Goal: Information Seeking & Learning: Learn about a topic

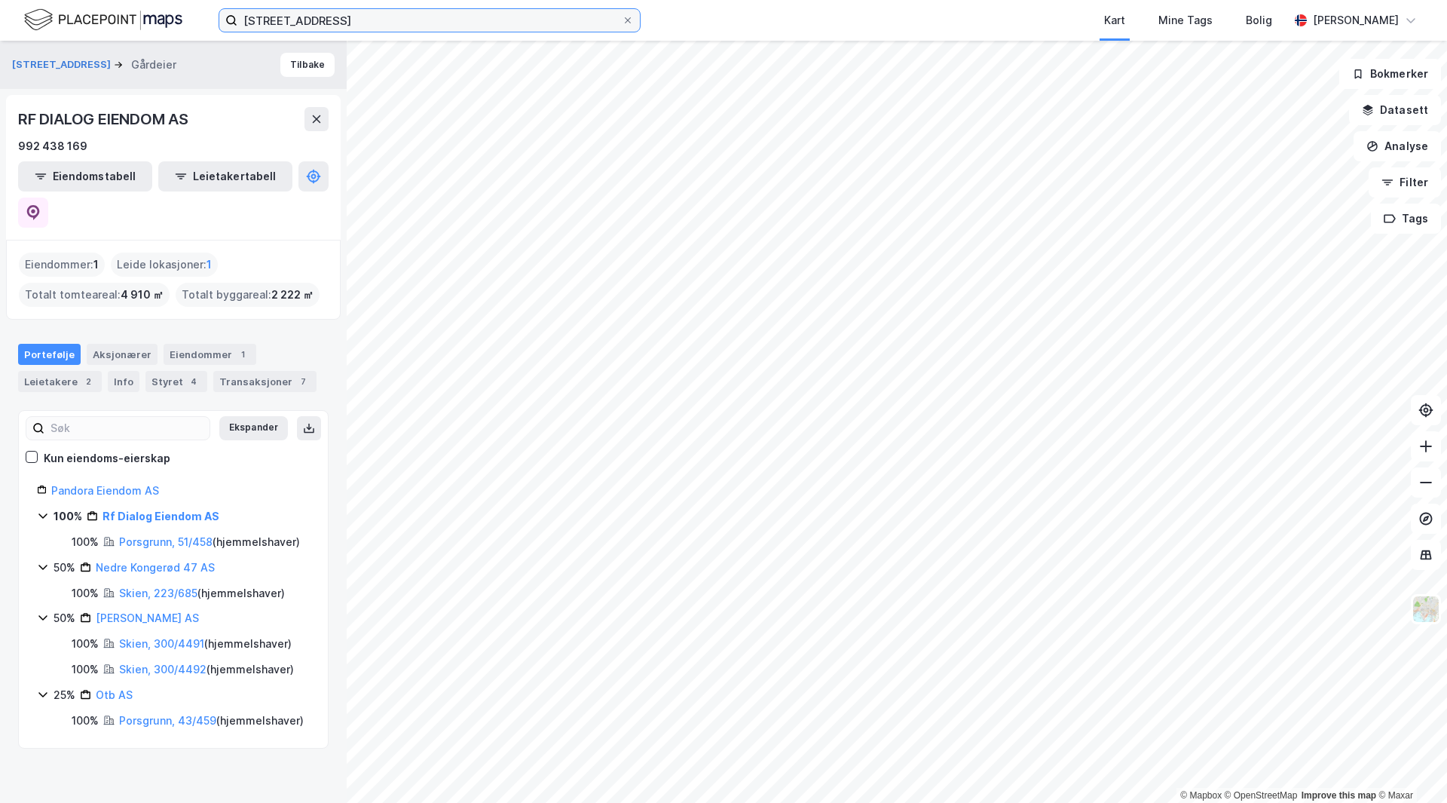
click at [283, 18] on input "[STREET_ADDRESS]" at bounding box center [429, 20] width 384 height 23
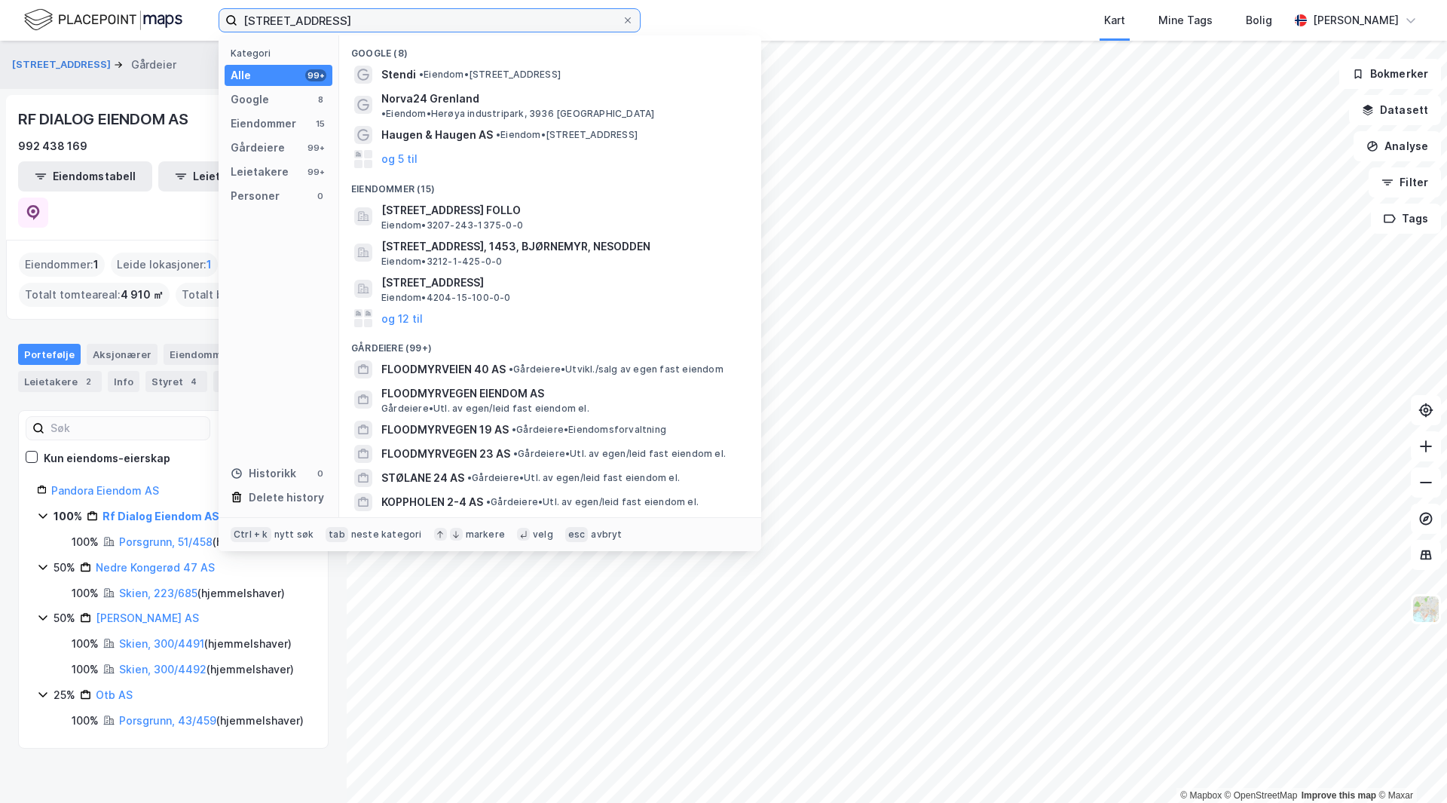
click at [283, 18] on input "[STREET_ADDRESS]" at bounding box center [429, 20] width 384 height 23
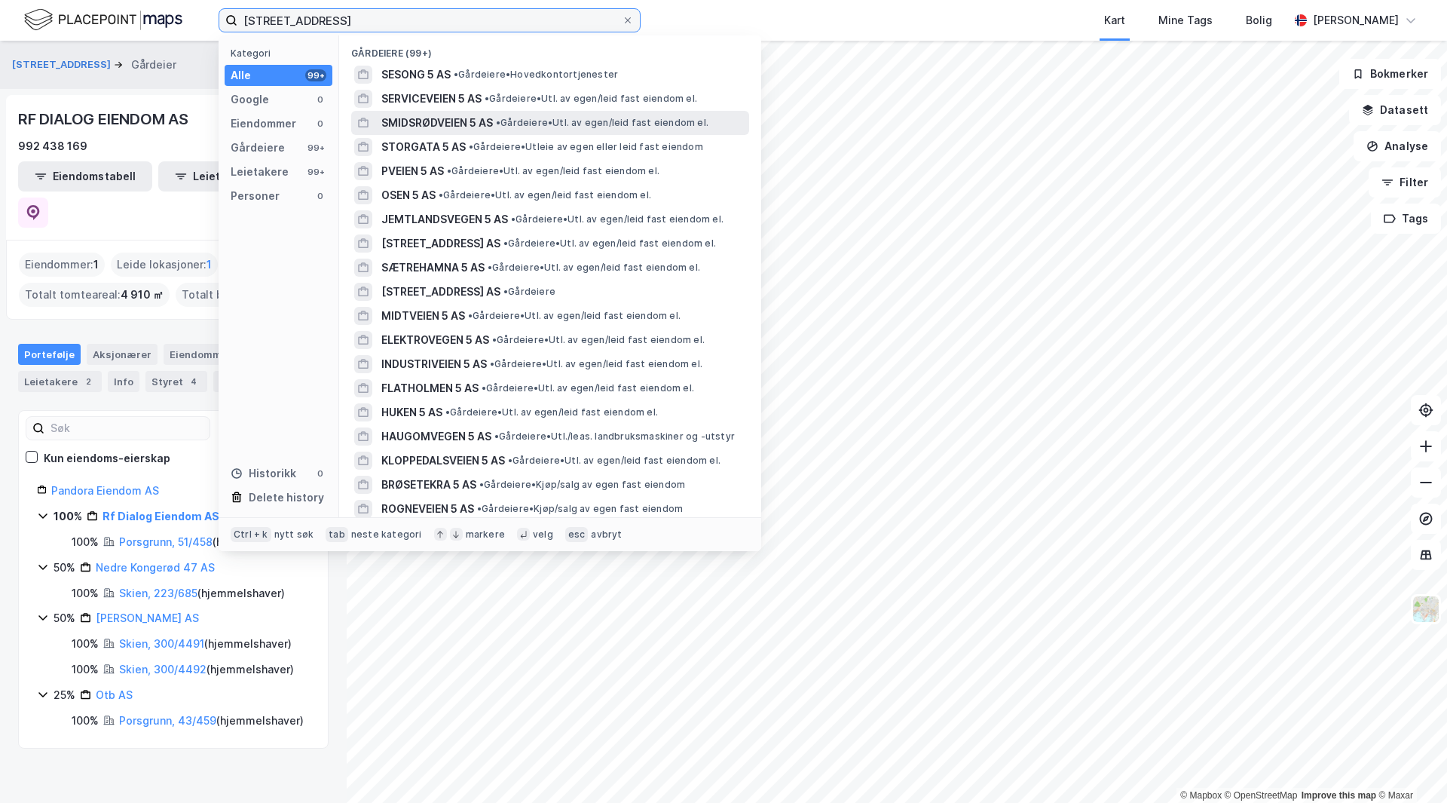
type input "[STREET_ADDRESS]"
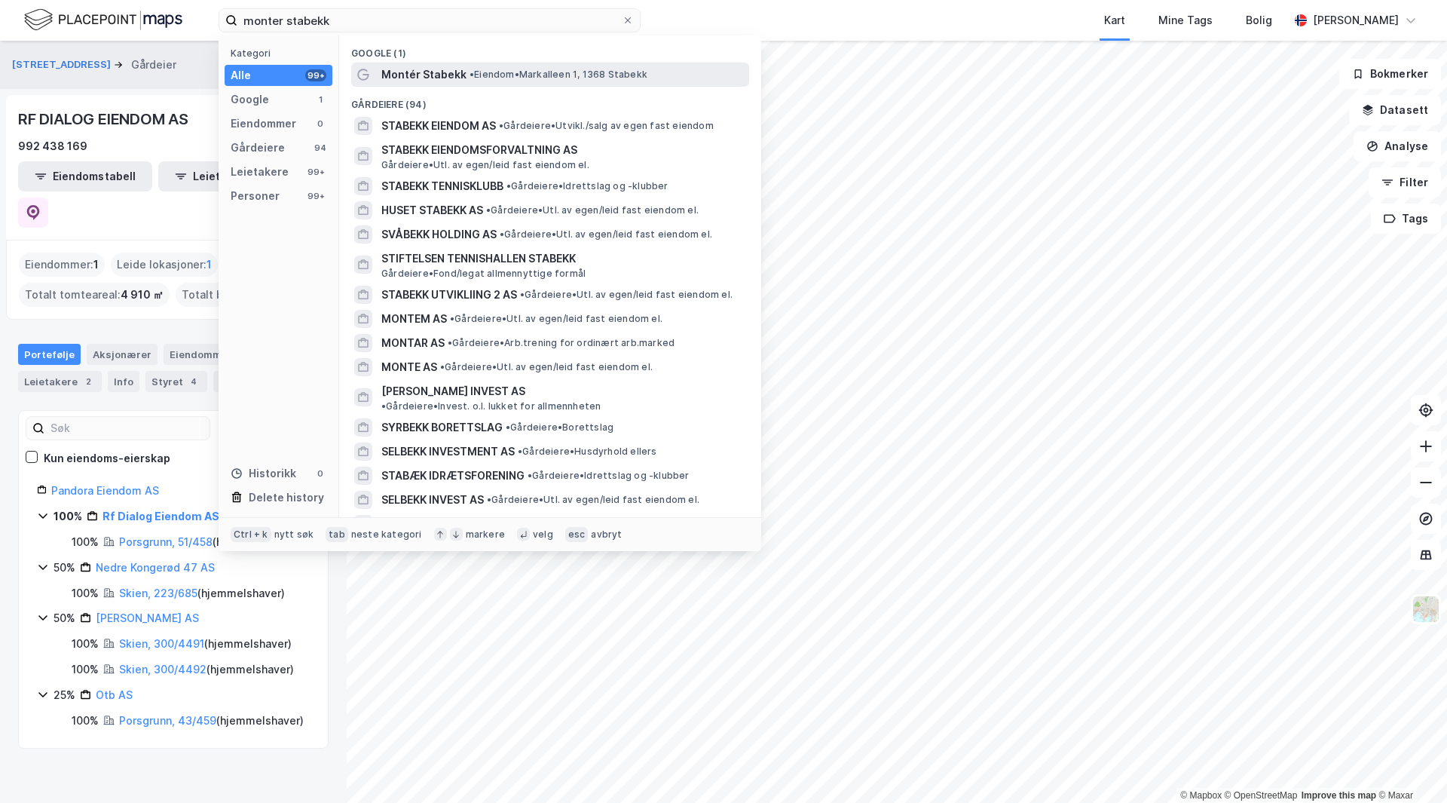
click at [493, 75] on span "• Eiendom • Markalleen 1, 1368 Stabekk" at bounding box center [559, 75] width 178 height 12
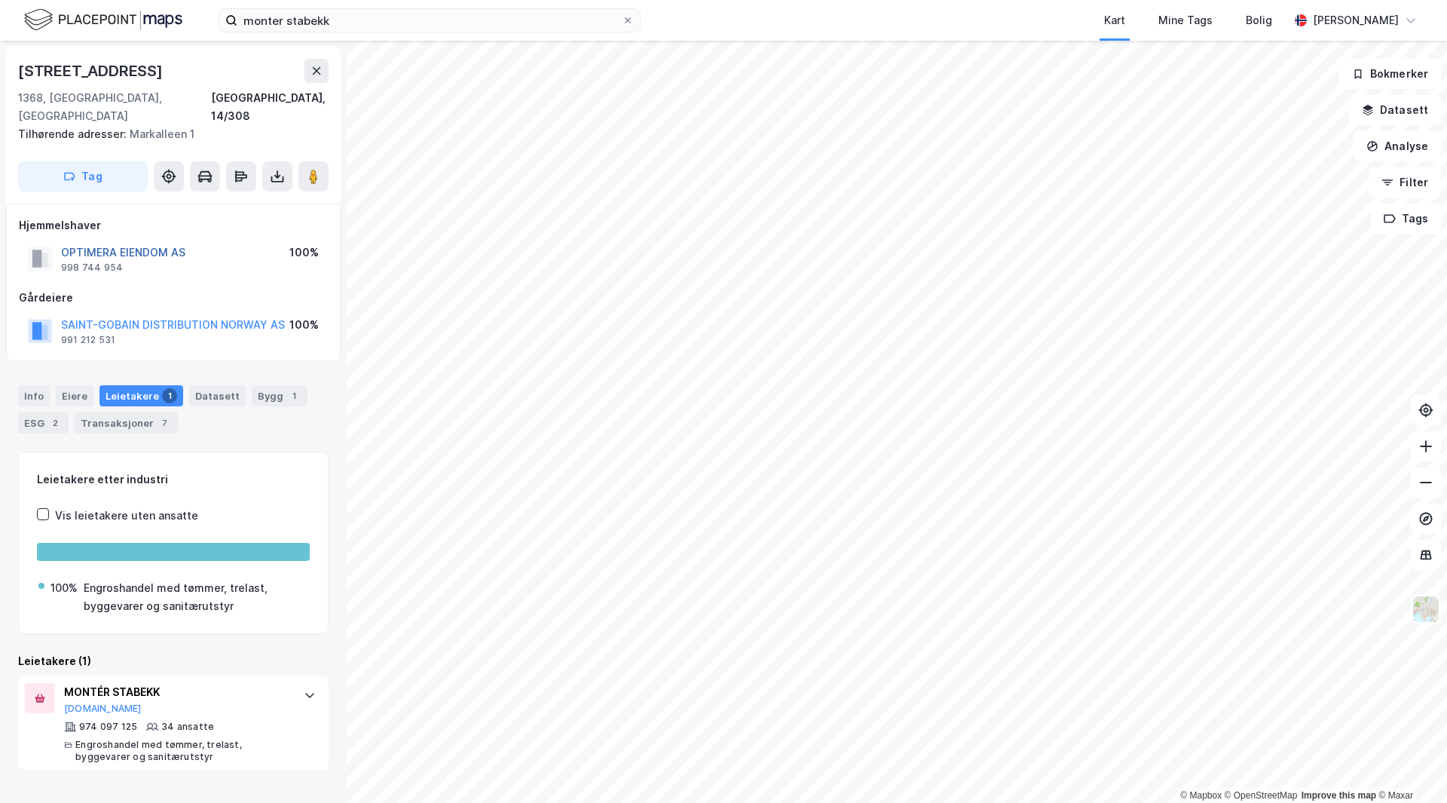
click at [0, 0] on button "OPTIMERA EIENDOM AS" at bounding box center [0, 0] width 0 height 0
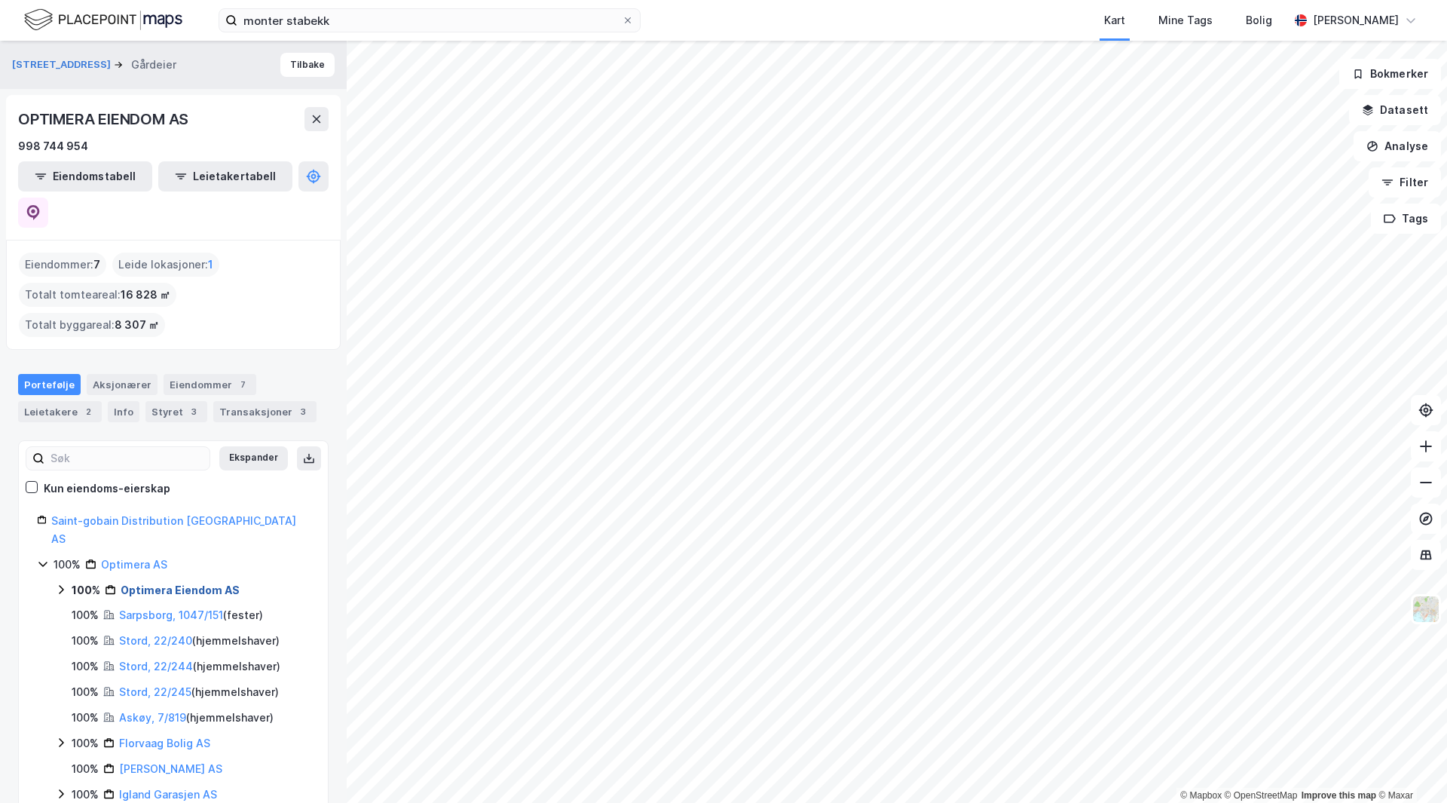
click at [201, 584] on link "Optimera Eiendom AS" at bounding box center [180, 590] width 119 height 13
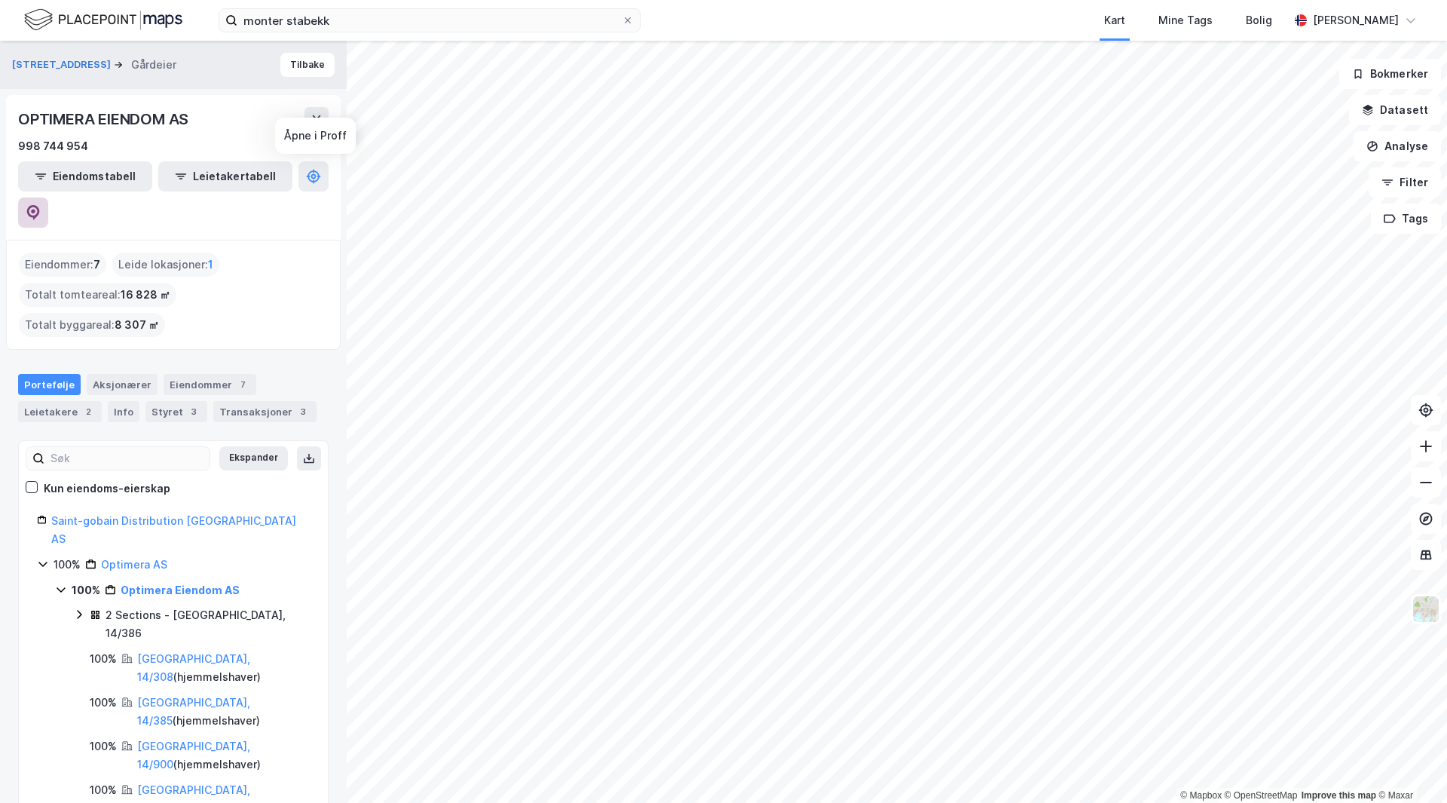
click at [41, 205] on icon at bounding box center [33, 212] width 15 height 15
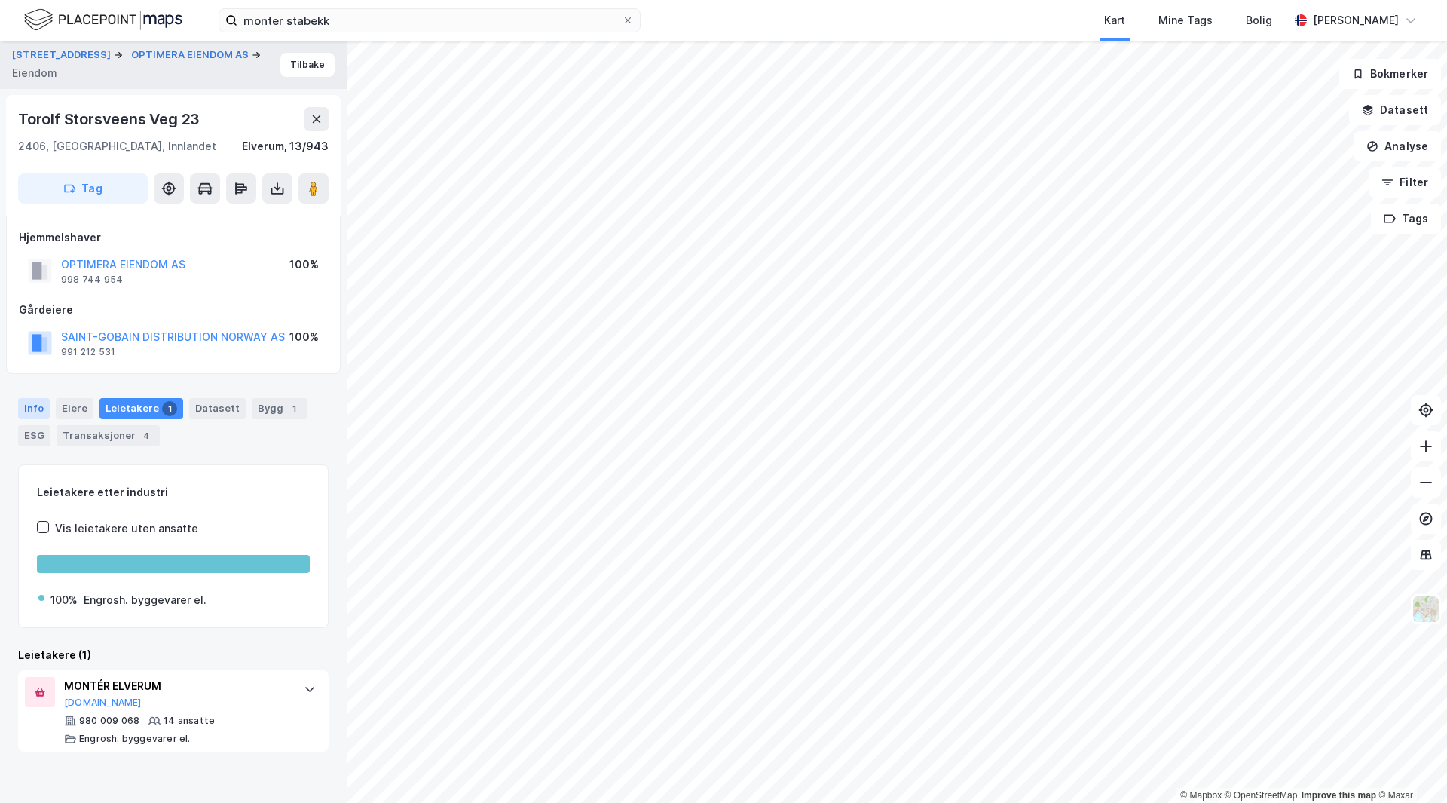
click at [42, 405] on div "Info" at bounding box center [34, 408] width 32 height 21
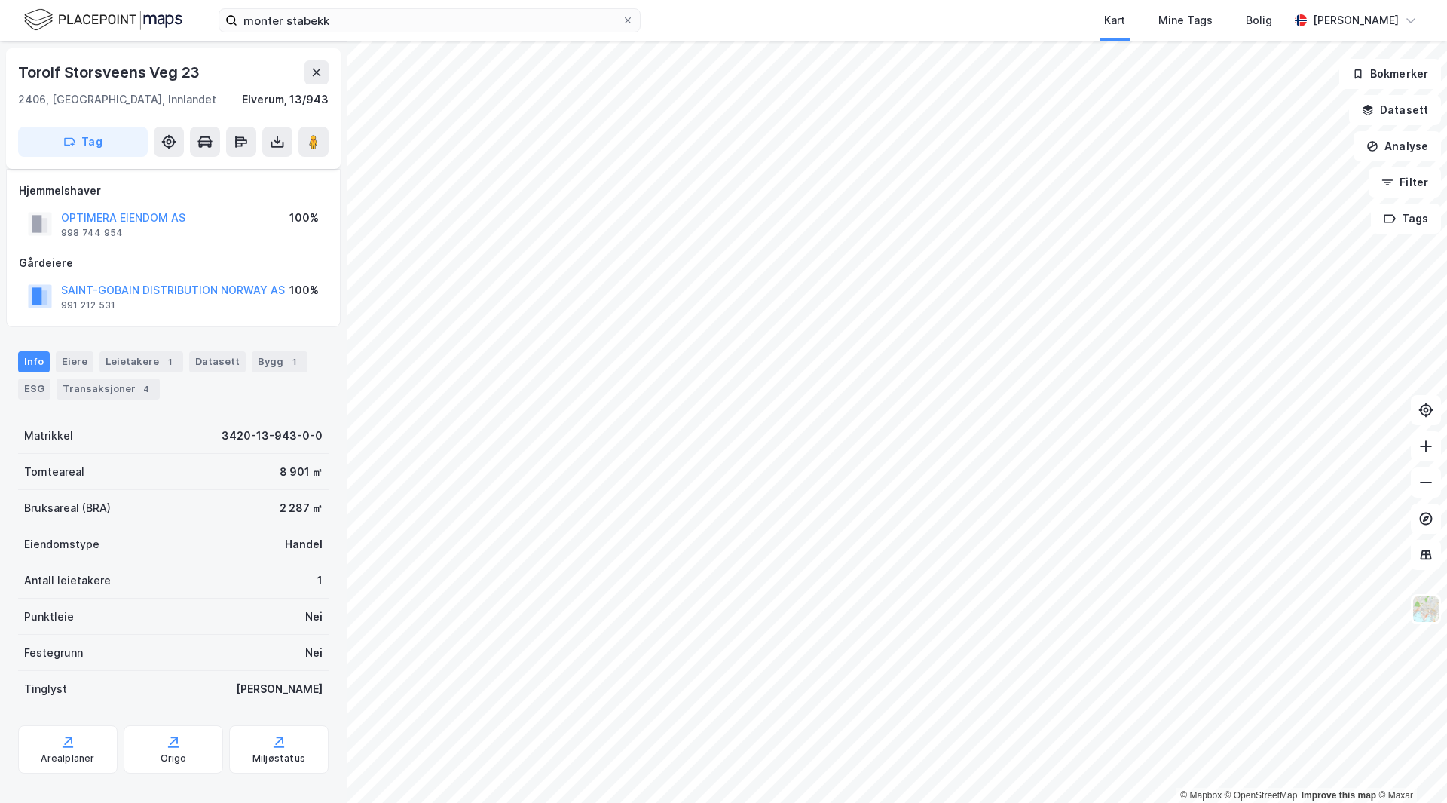
scroll to position [66, 0]
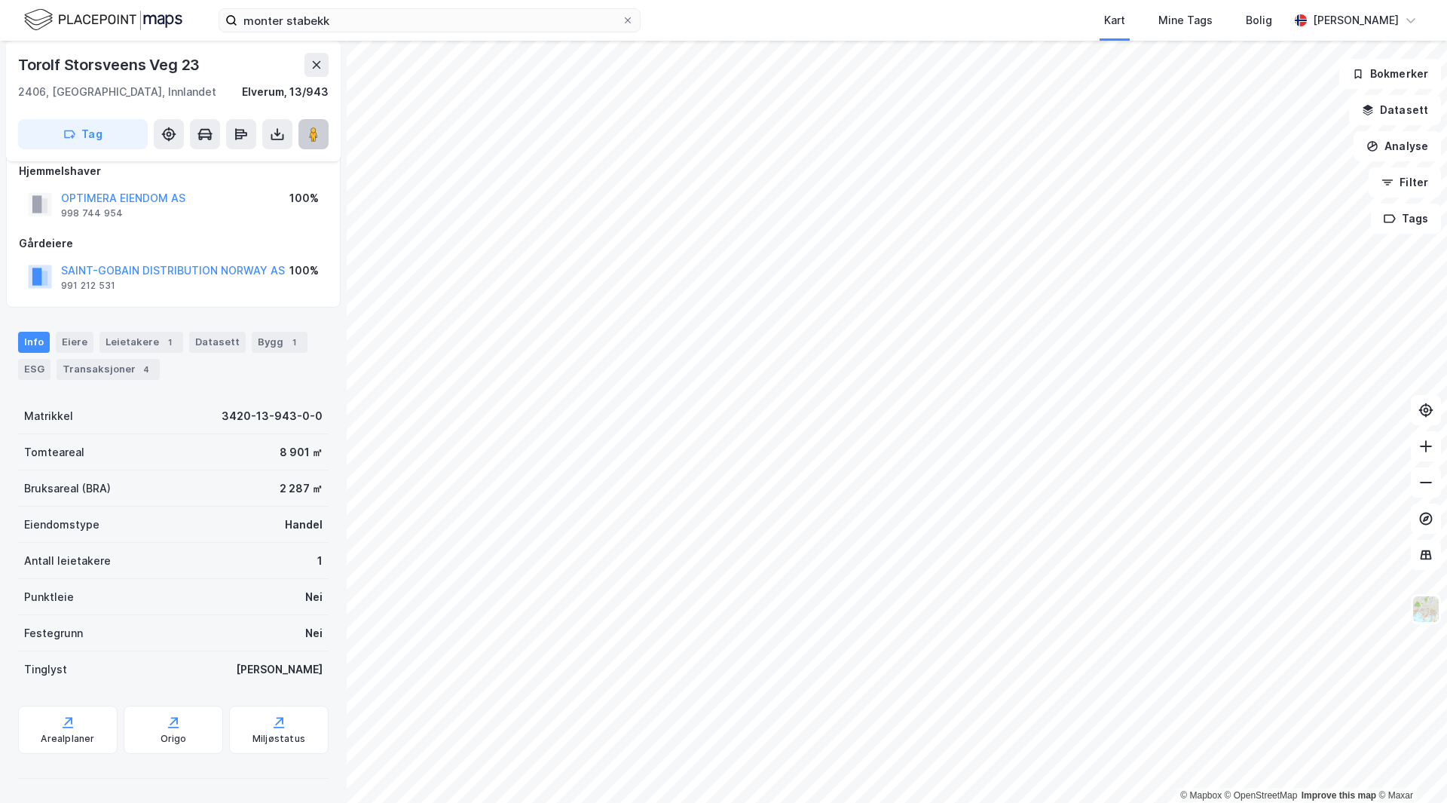
click at [310, 136] on image at bounding box center [313, 134] width 9 height 15
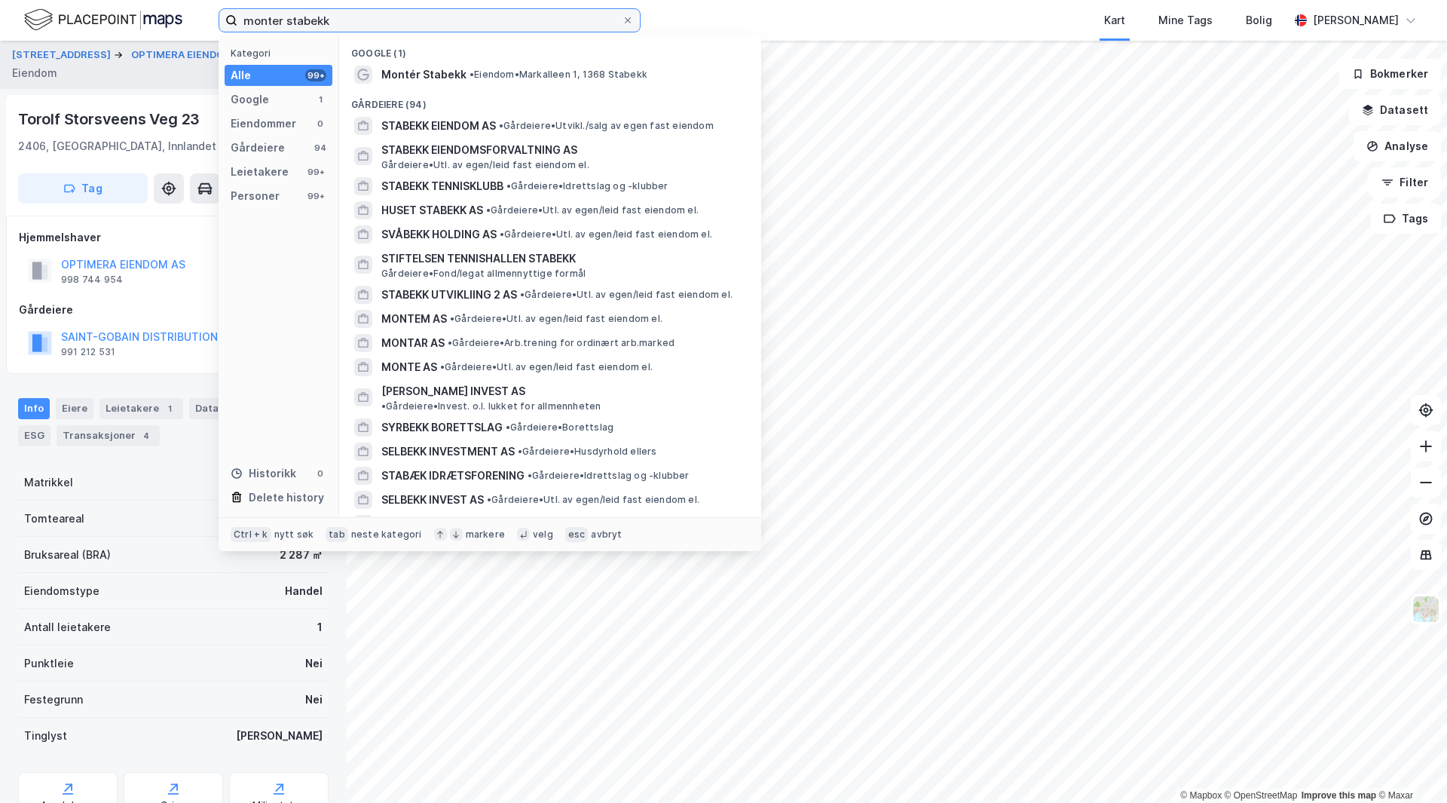
drag, startPoint x: 362, startPoint y: 9, endPoint x: 3, endPoint y: 14, distance: 358.9
click at [5, 13] on div "monter stabekk Kategori Alle 99+ Google 1 Eiendommer 0 Gårdeiere 94 Leietakere …" at bounding box center [723, 20] width 1447 height 41
type input "rimvfel"
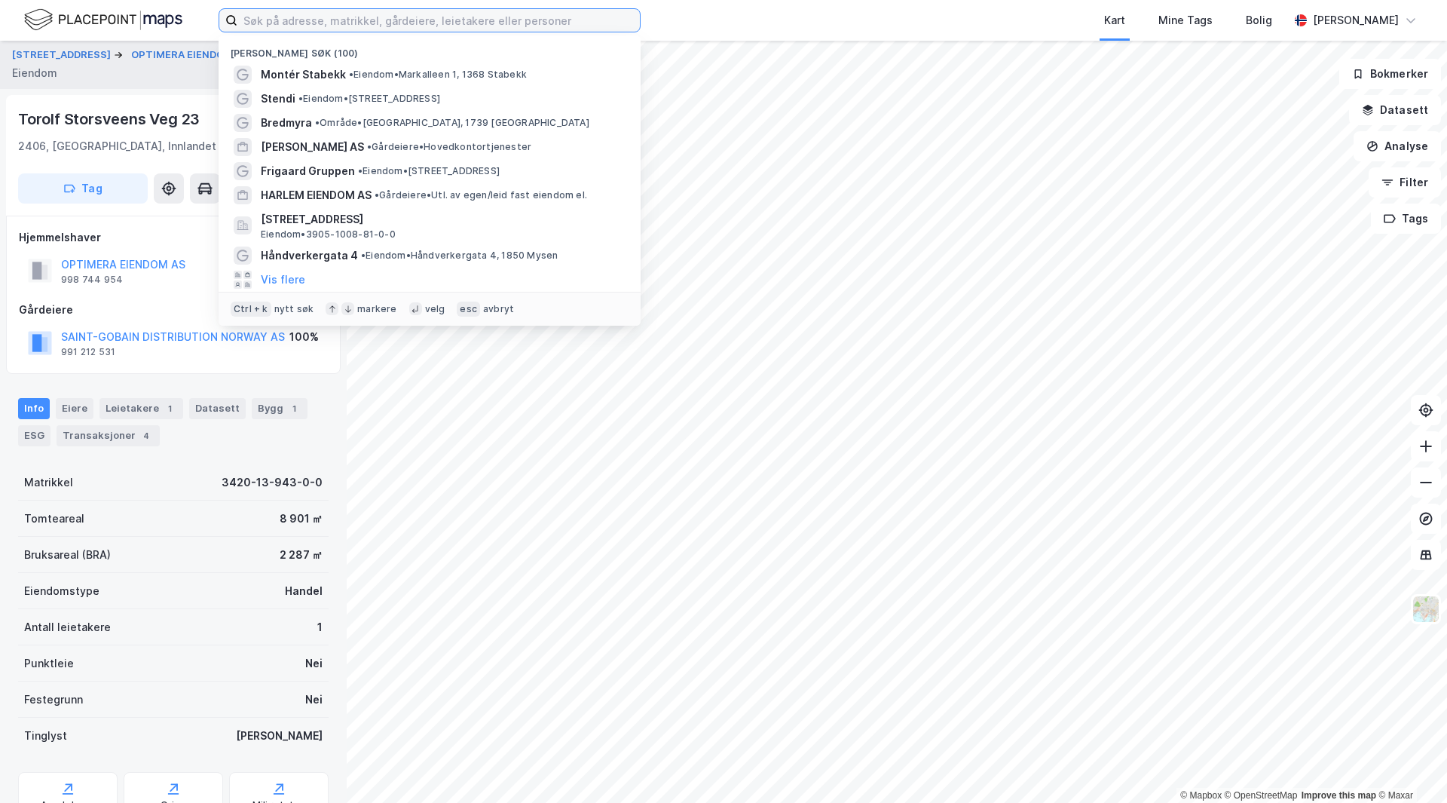
click at [425, 26] on input at bounding box center [438, 20] width 403 height 23
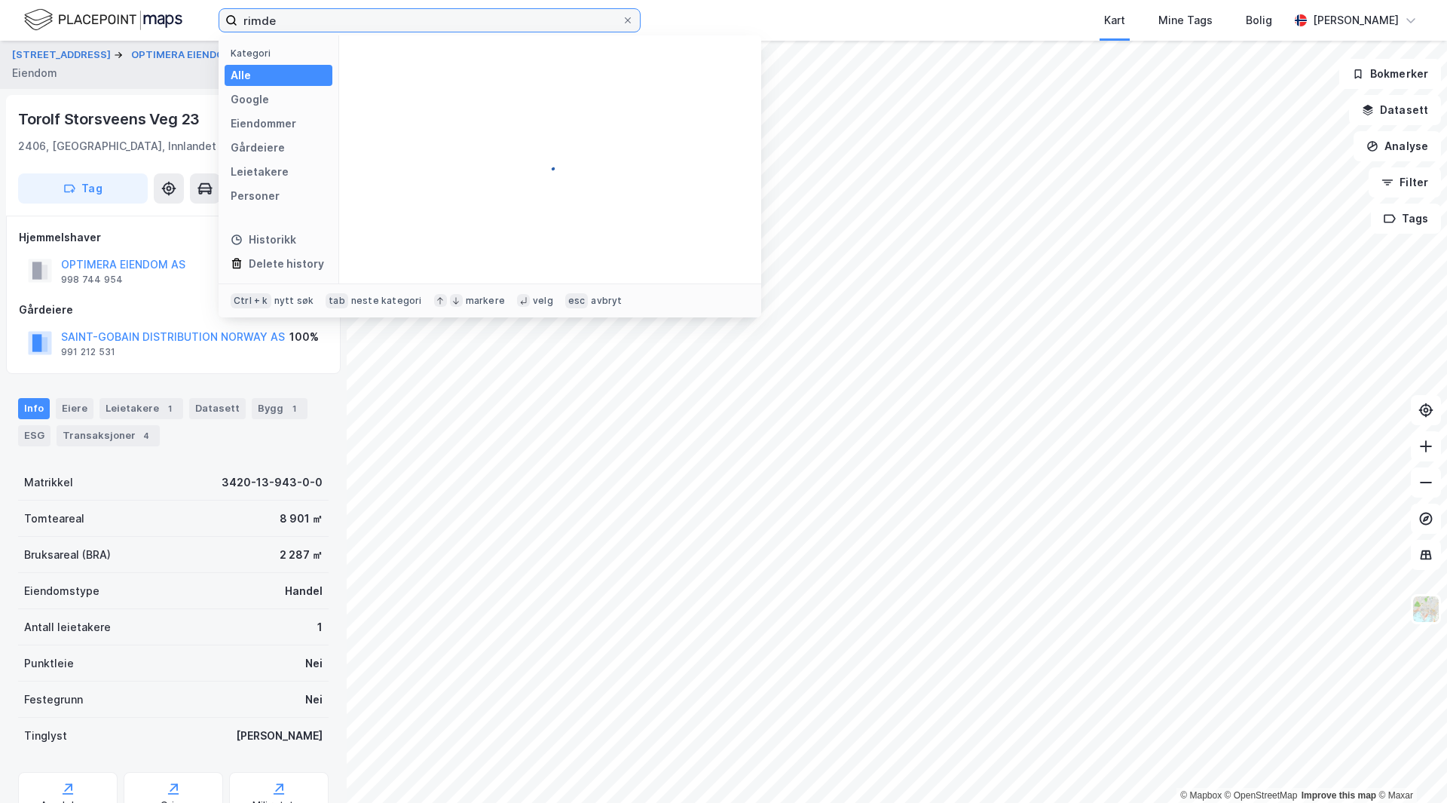
type input "rimde"
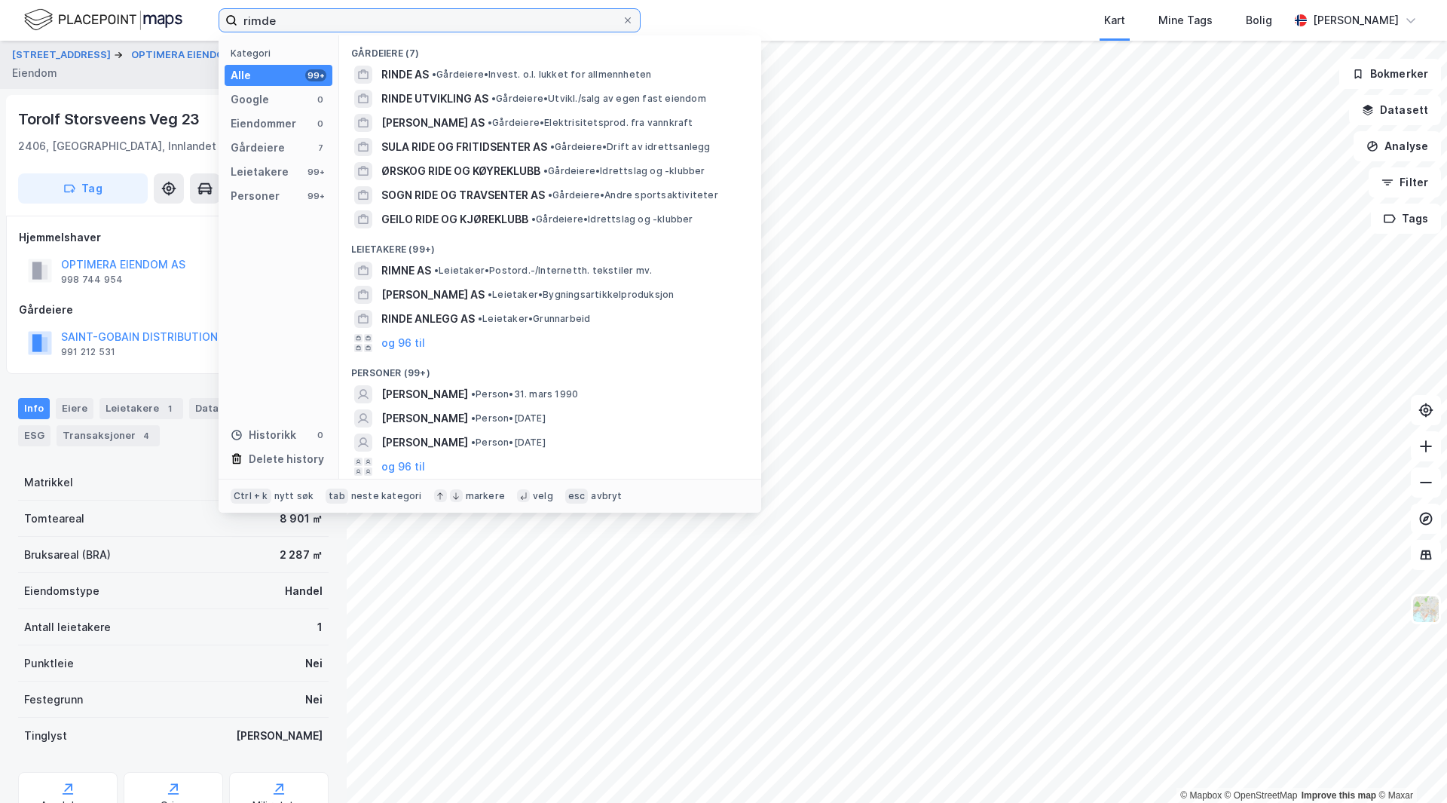
click at [296, 23] on input "rimde" at bounding box center [429, 20] width 384 height 23
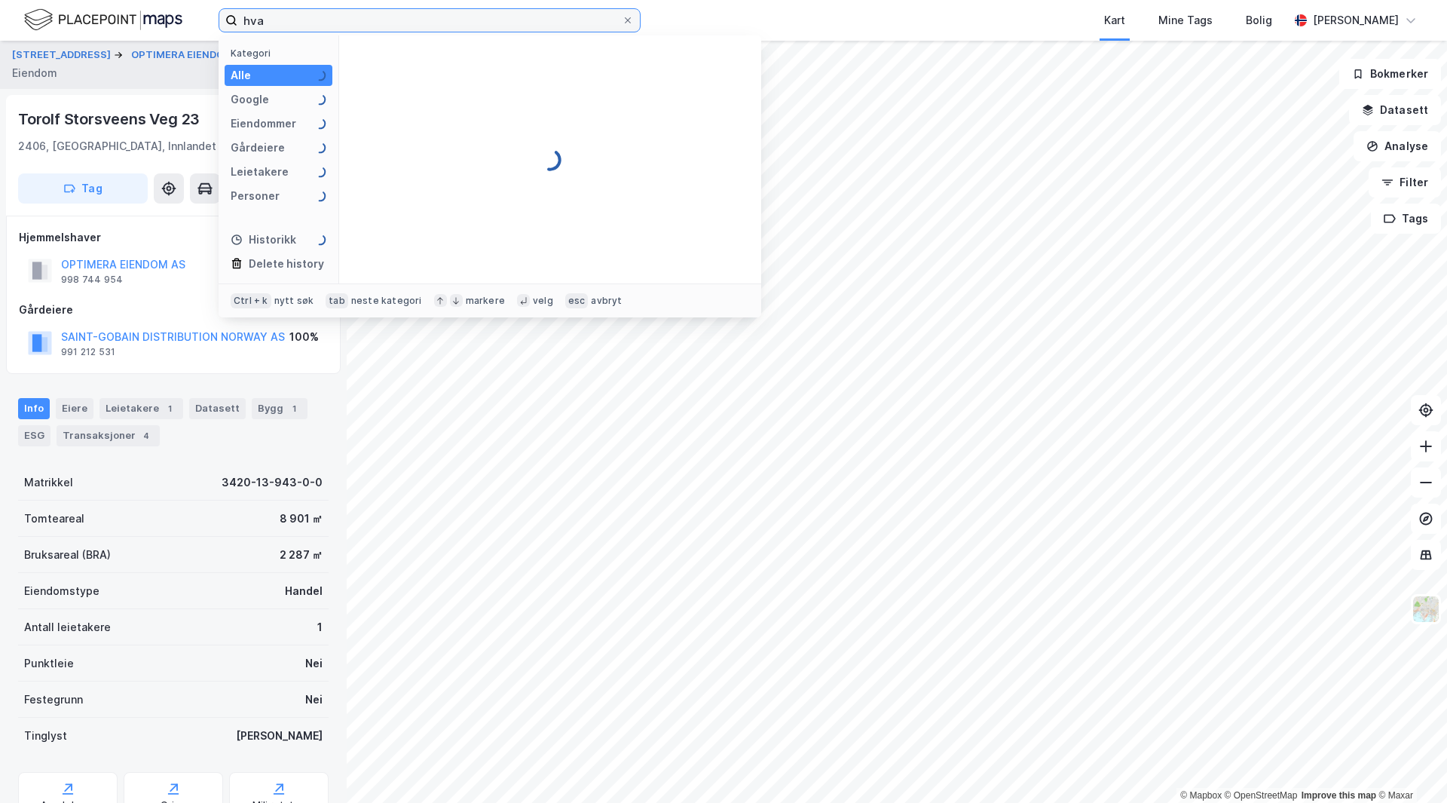
type input "hv"
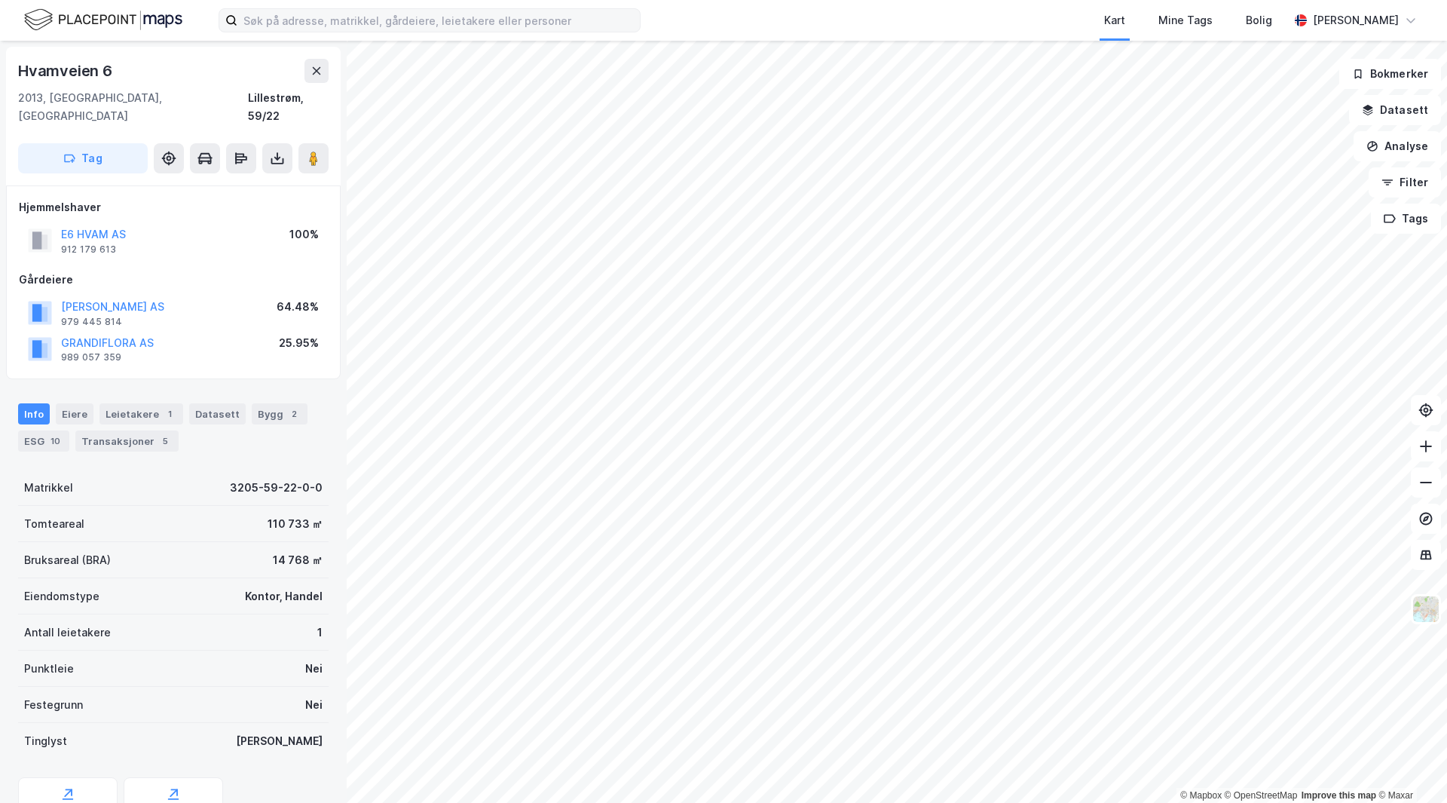
scroll to position [2, 0]
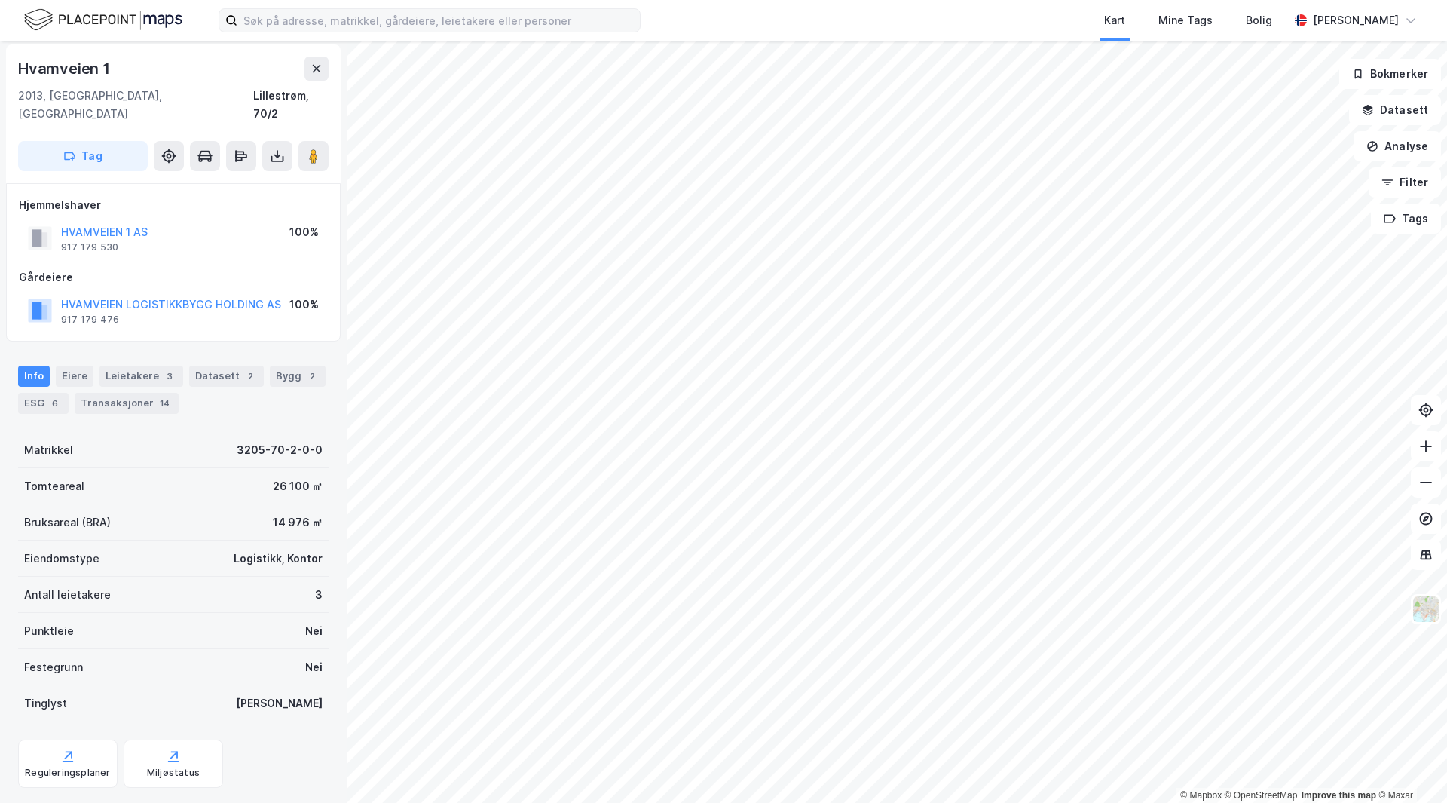
scroll to position [2, 0]
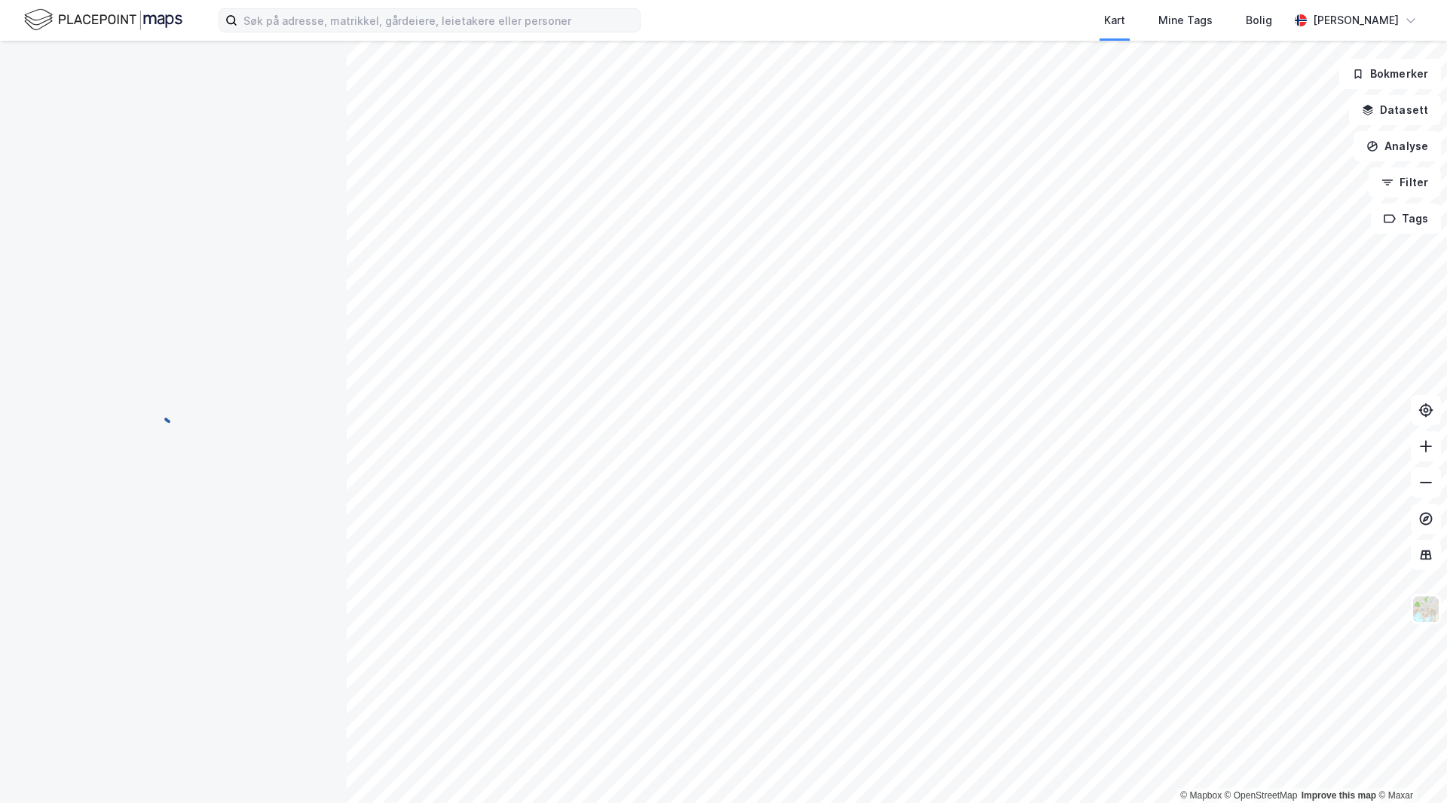
scroll to position [2, 0]
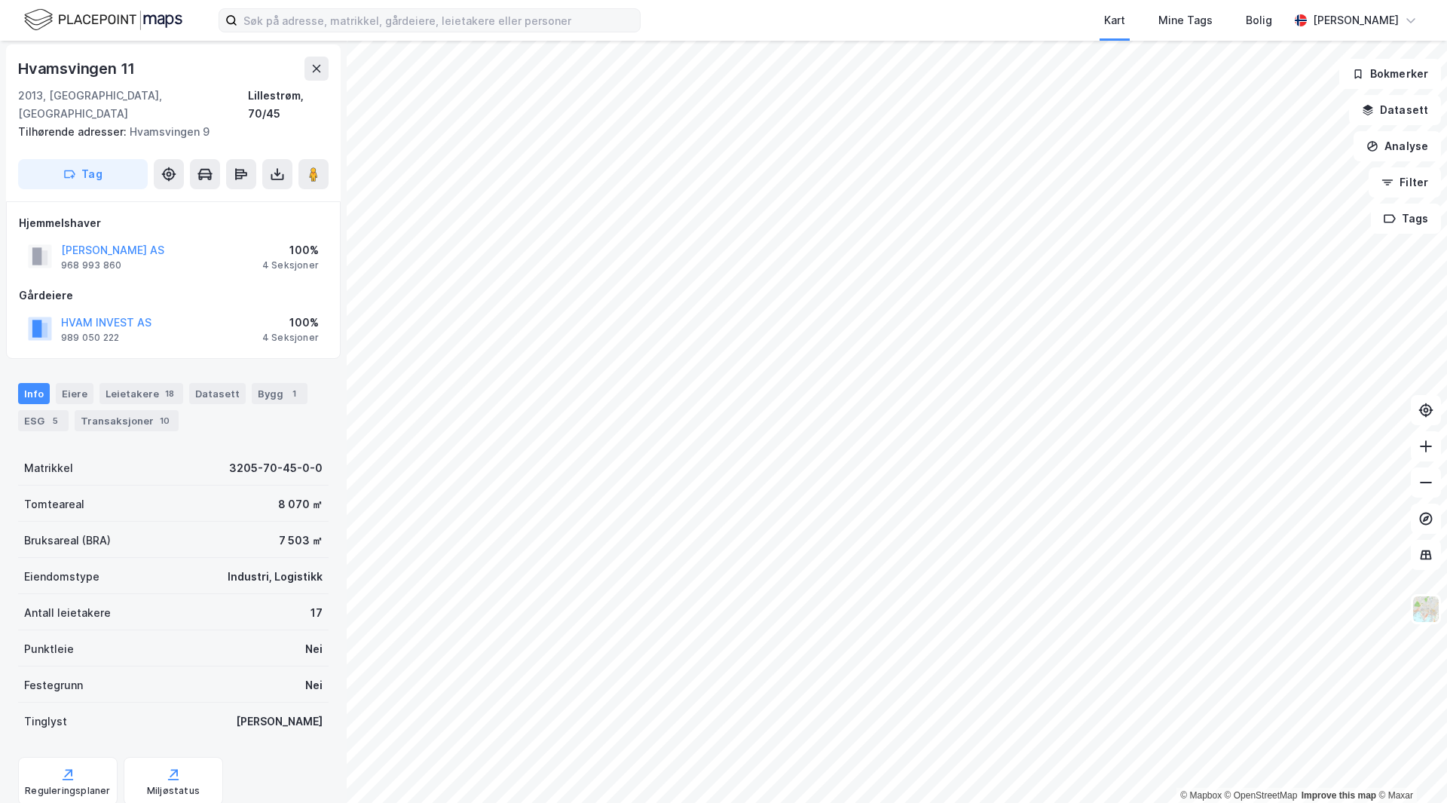
scroll to position [2, 0]
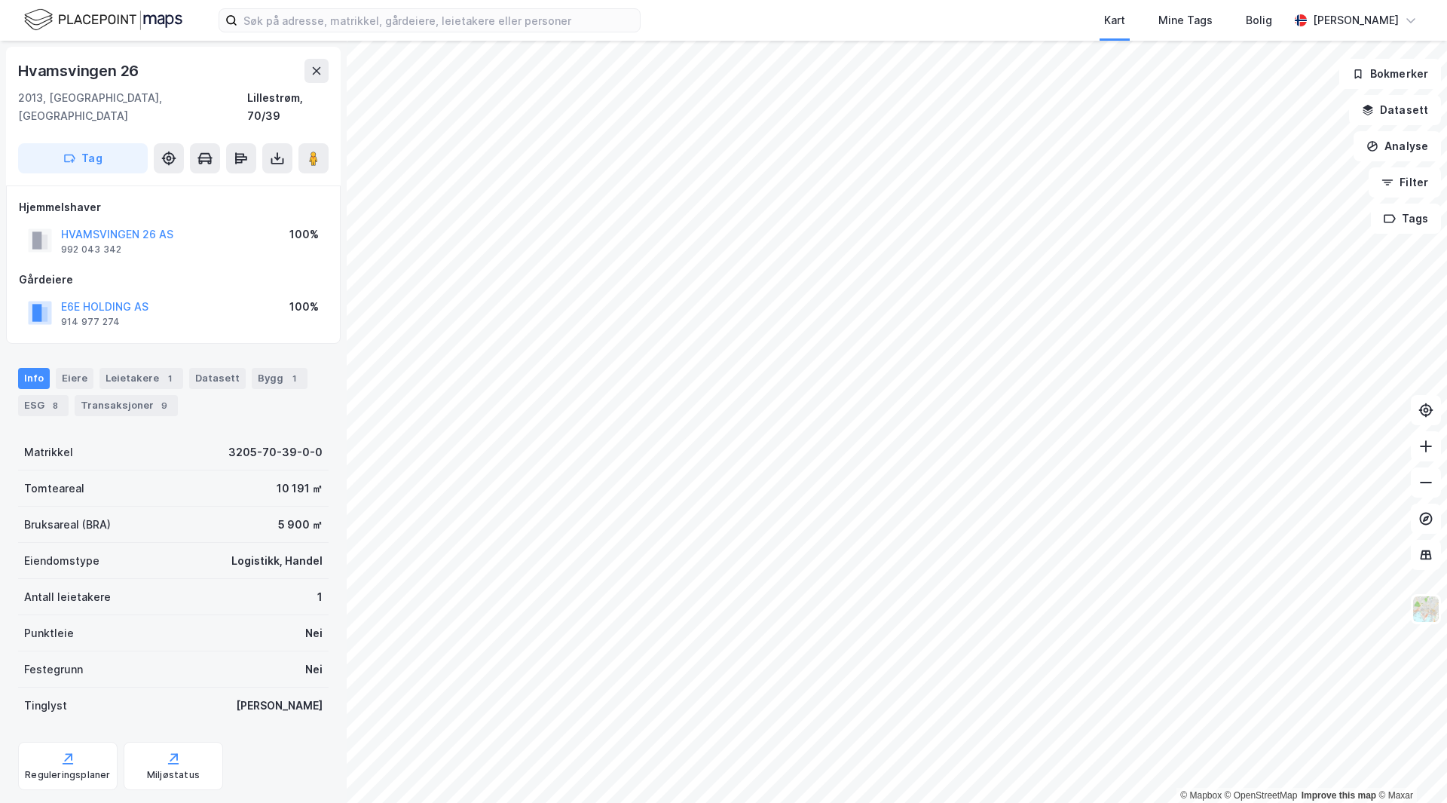
scroll to position [2, 0]
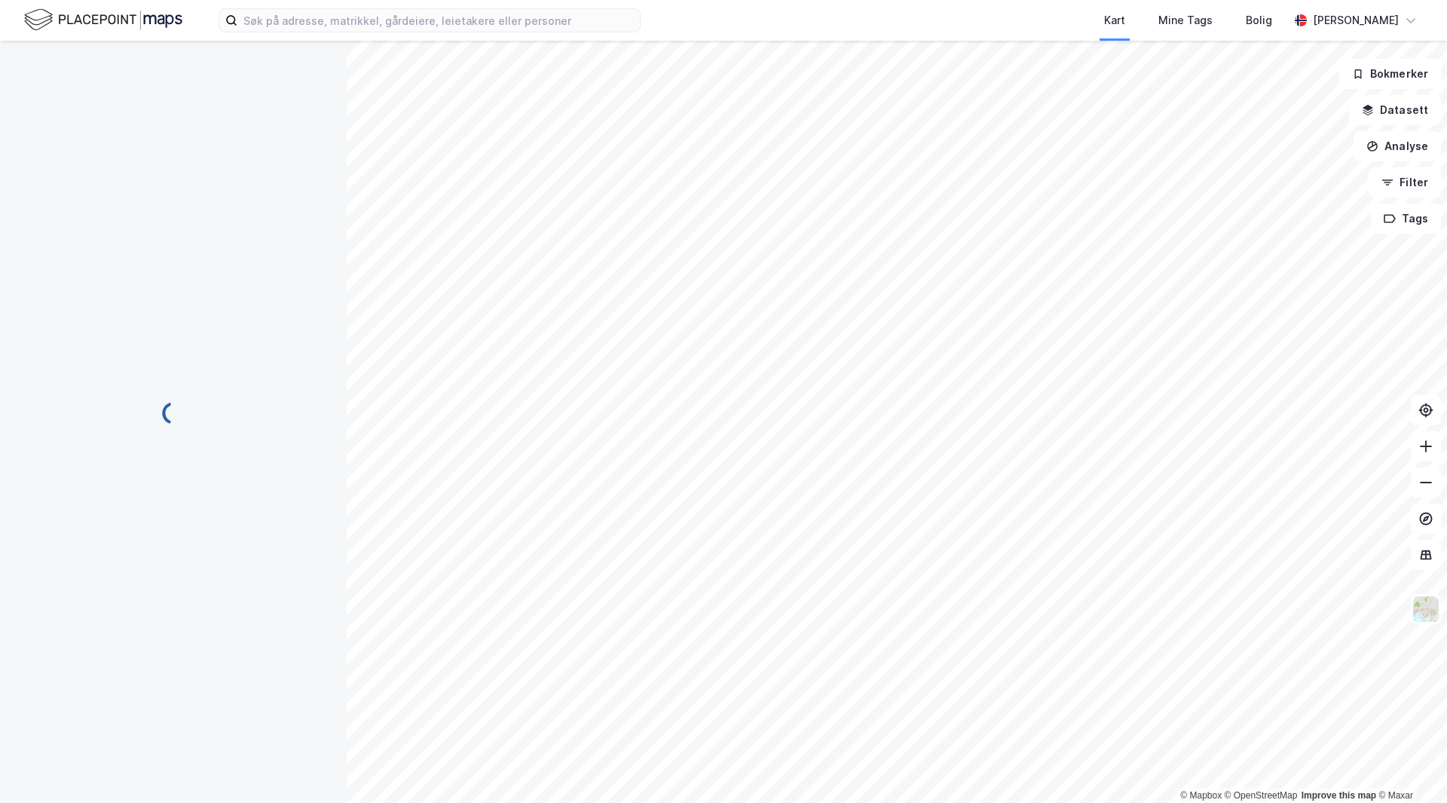
scroll to position [2, 0]
